Goal: Navigation & Orientation: Find specific page/section

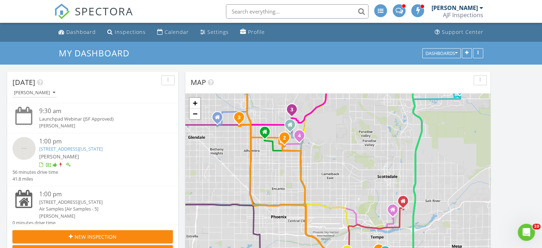
scroll to position [802, 553]
click at [167, 31] on div "Calendar" at bounding box center [177, 31] width 24 height 7
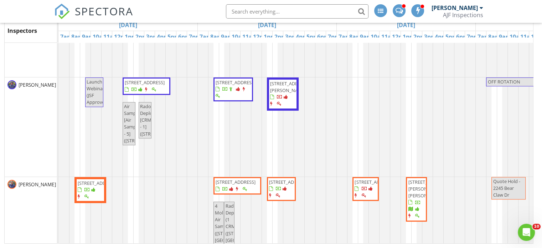
scroll to position [198, 0]
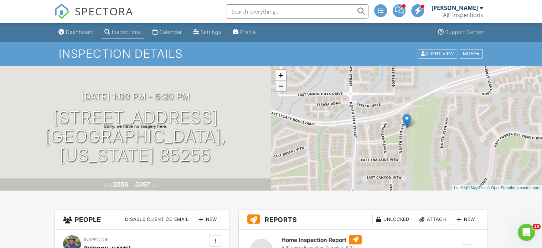
click at [280, 85] on link "−" at bounding box center [280, 86] width 11 height 11
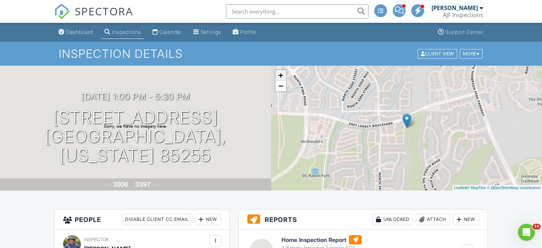
click at [281, 74] on link "+" at bounding box center [280, 75] width 11 height 11
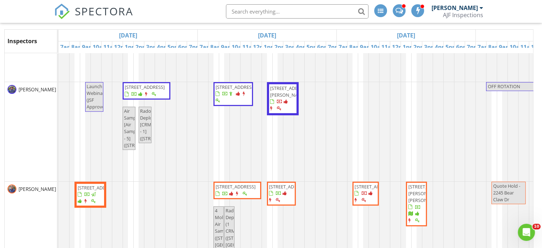
scroll to position [95, 0]
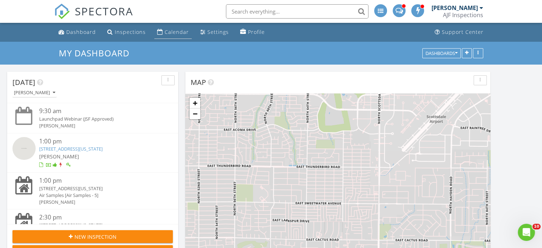
click at [171, 30] on div "Calendar" at bounding box center [177, 31] width 24 height 7
